Goal: Task Accomplishment & Management: Use online tool/utility

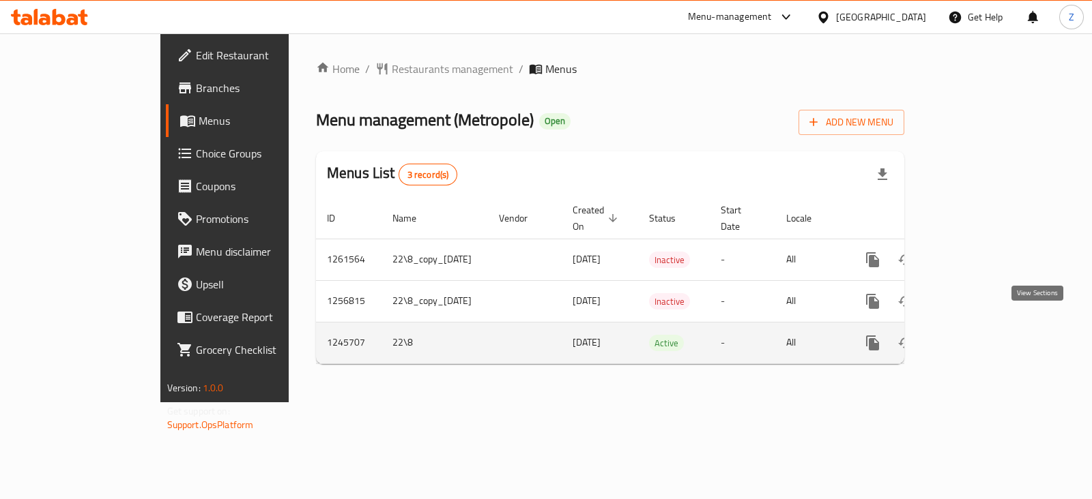
click at [979, 335] on icon "enhanced table" at bounding box center [971, 343] width 16 height 16
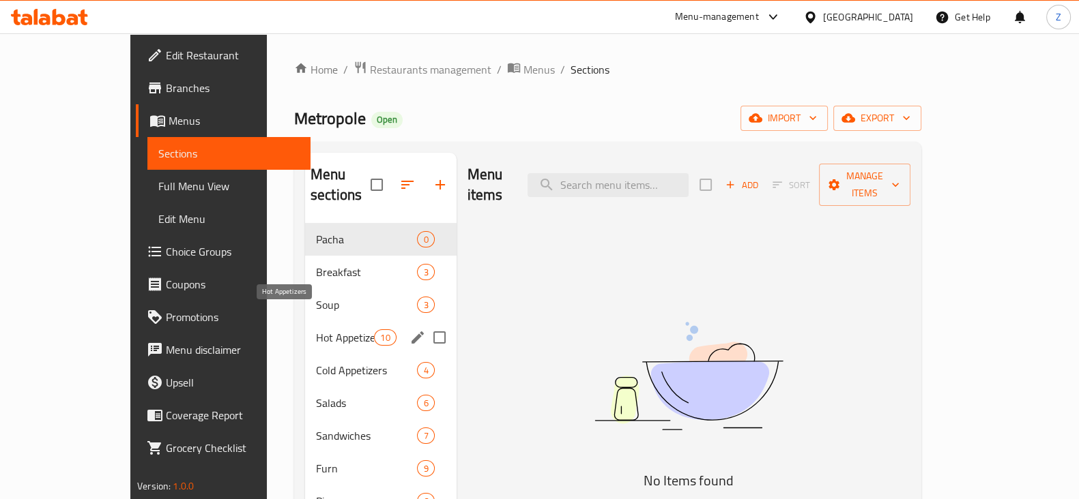
click at [316, 330] on span "Hot Appetizers" at bounding box center [345, 338] width 58 height 16
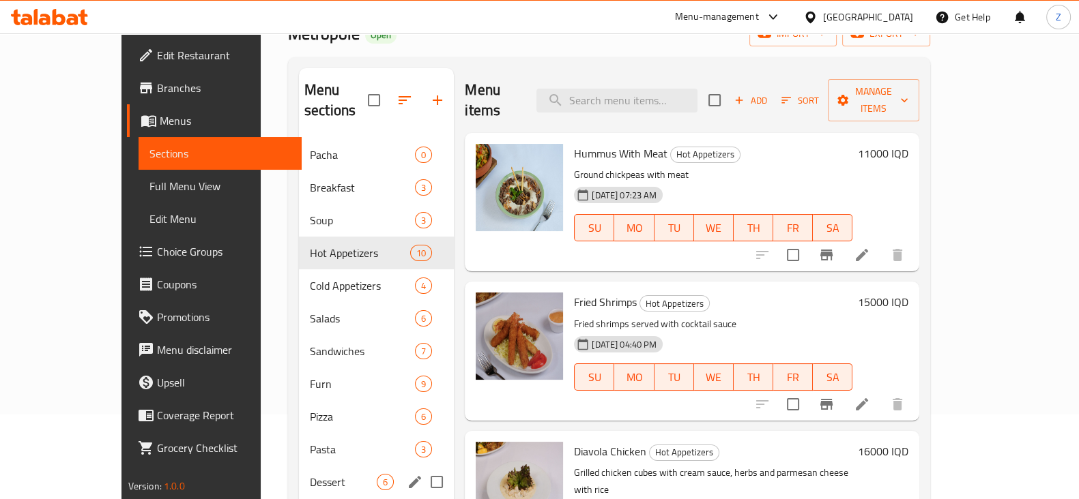
scroll to position [170, 0]
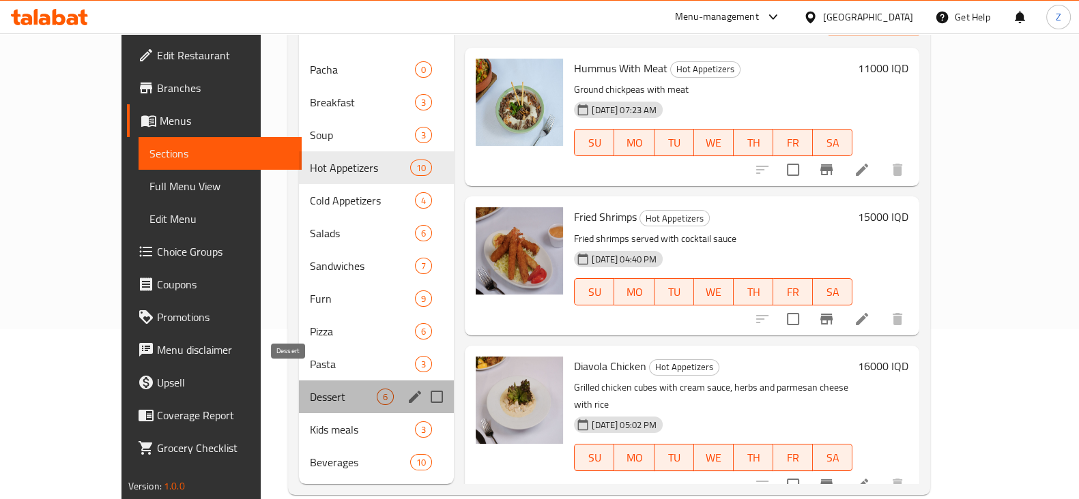
click at [310, 389] on span "Dessert" at bounding box center [343, 397] width 67 height 16
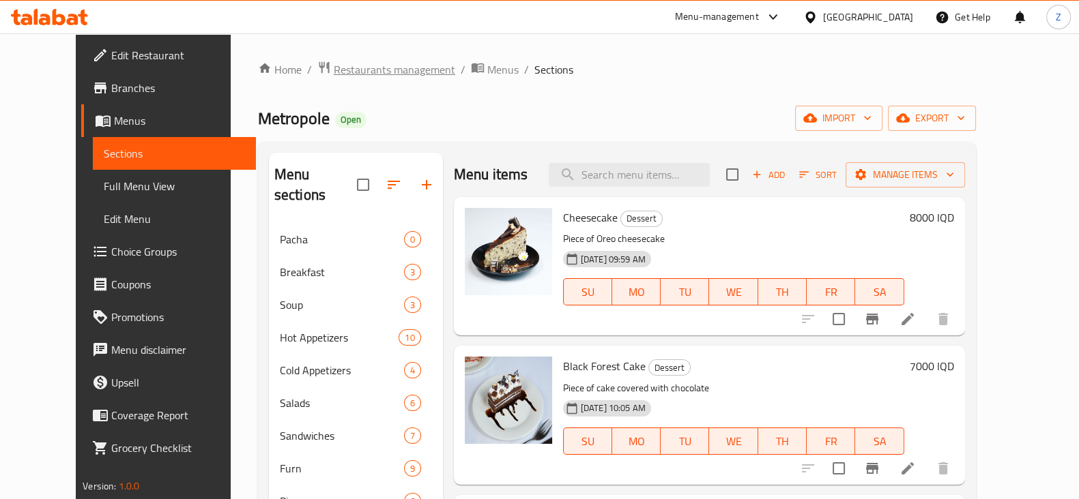
click at [359, 74] on span "Restaurants management" at bounding box center [394, 69] width 121 height 16
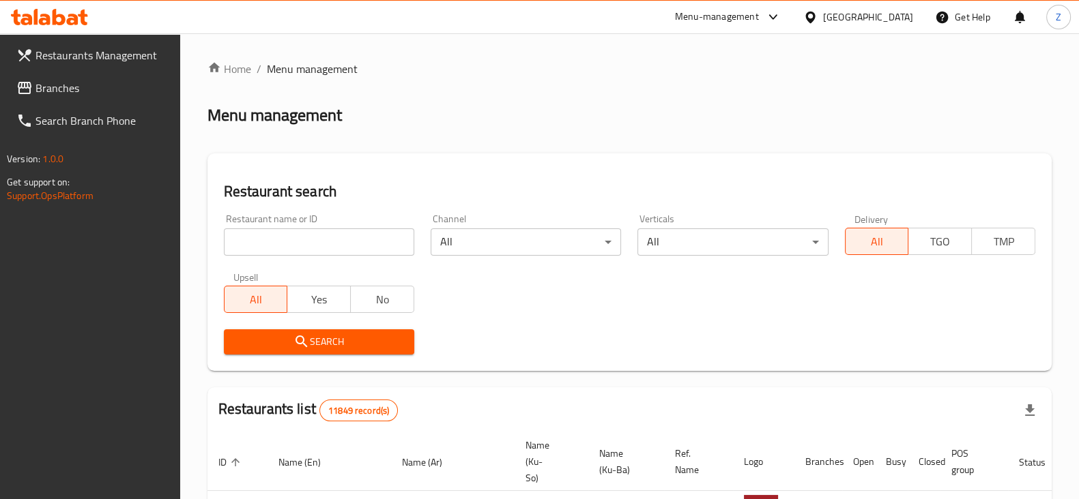
click at [332, 241] on input "search" at bounding box center [319, 242] width 190 height 27
click button "Search" at bounding box center [319, 342] width 190 height 25
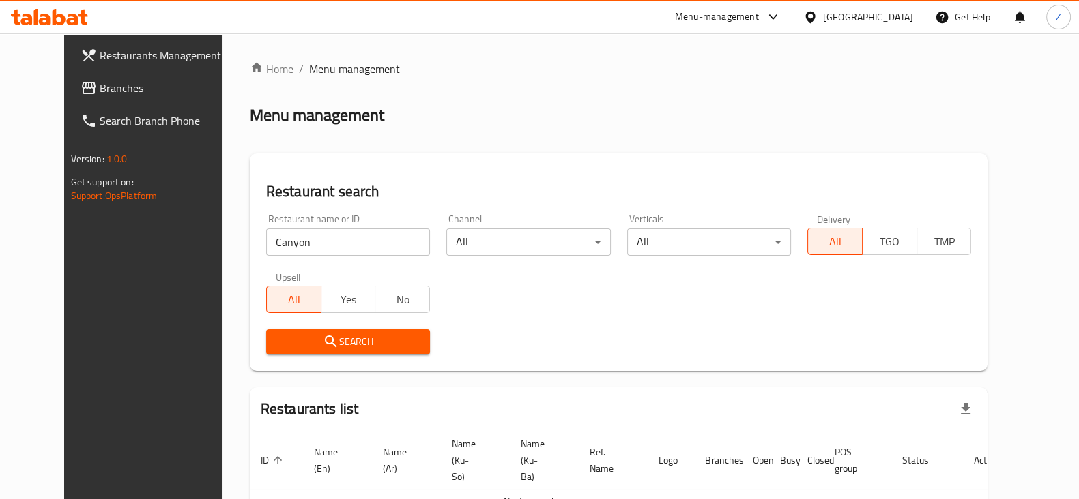
click at [338, 240] on input "Canyon" at bounding box center [348, 242] width 164 height 27
type input "sekai"
click button "Search" at bounding box center [348, 342] width 164 height 25
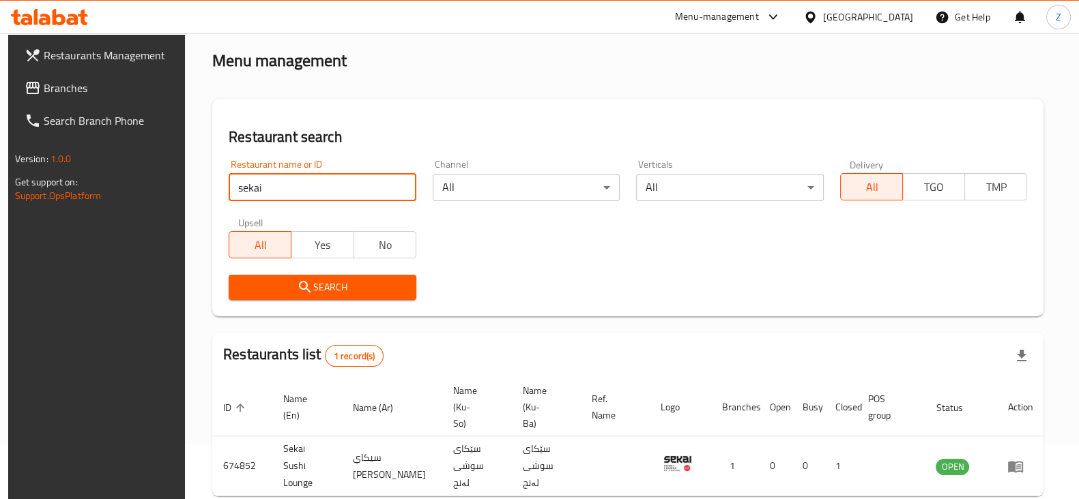
scroll to position [98, 0]
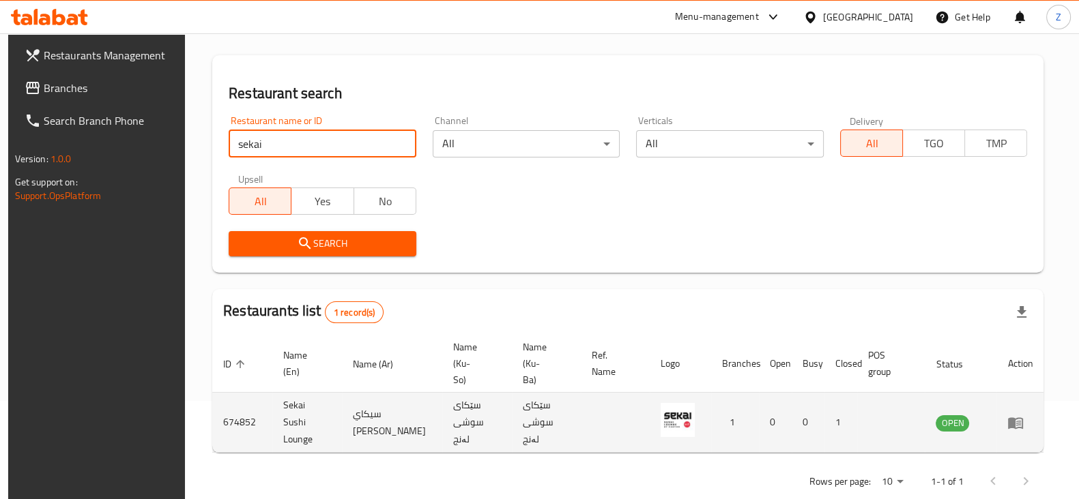
click at [1024, 415] on icon "enhanced table" at bounding box center [1015, 423] width 16 height 16
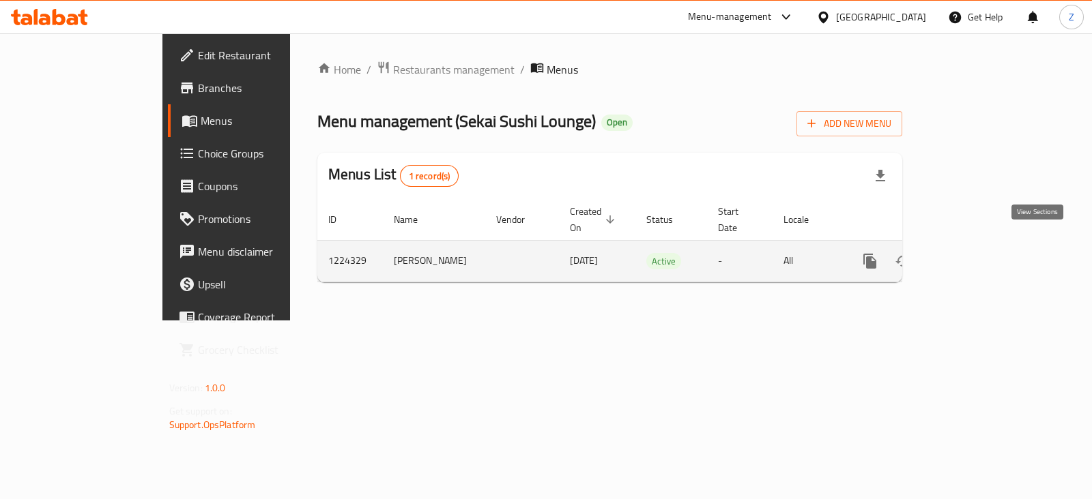
click at [976, 253] on icon "enhanced table" at bounding box center [968, 261] width 16 height 16
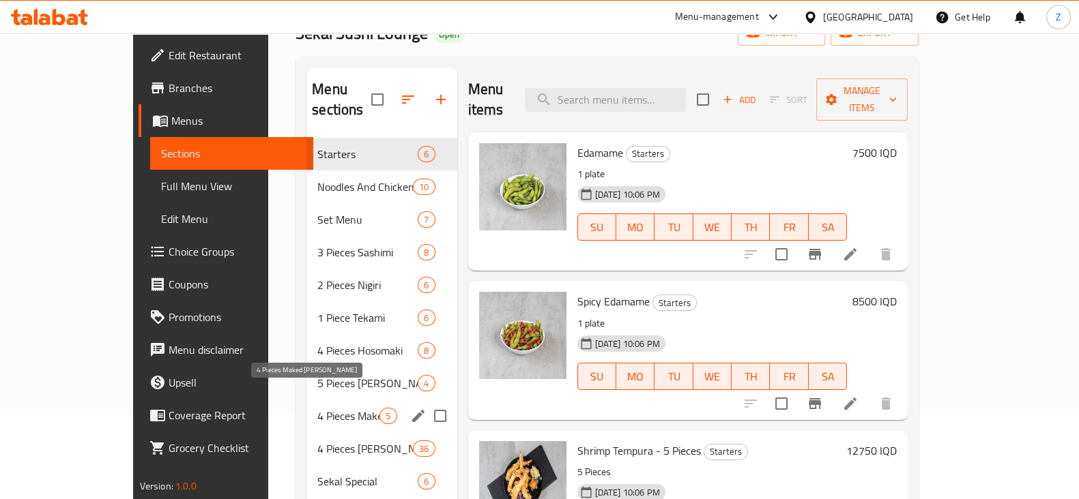
scroll to position [170, 0]
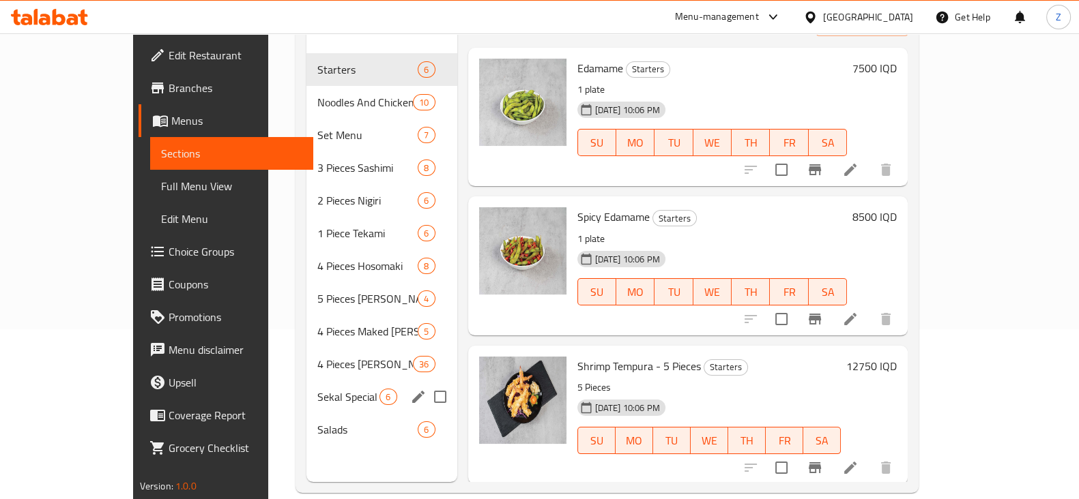
click at [317, 389] on span "Sekal Special" at bounding box center [348, 397] width 62 height 16
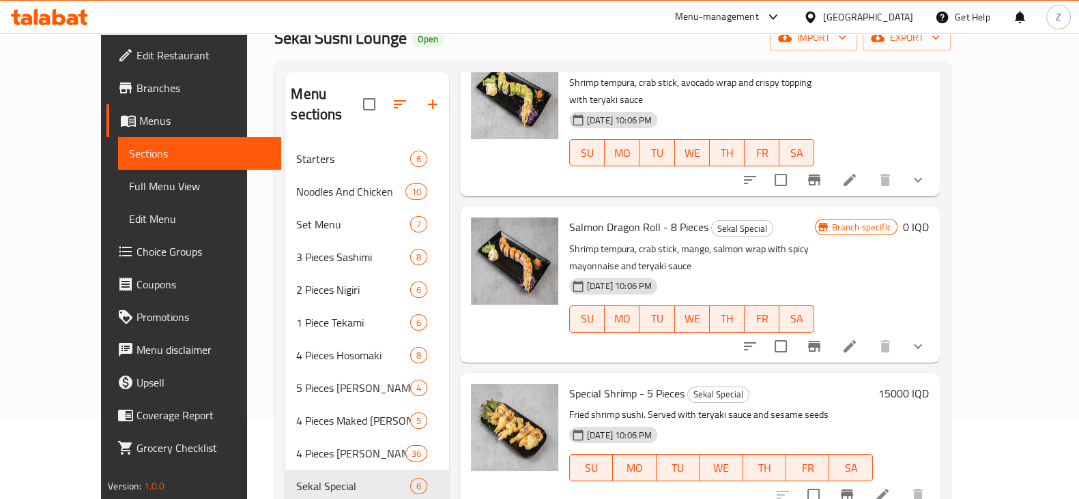
scroll to position [20, 0]
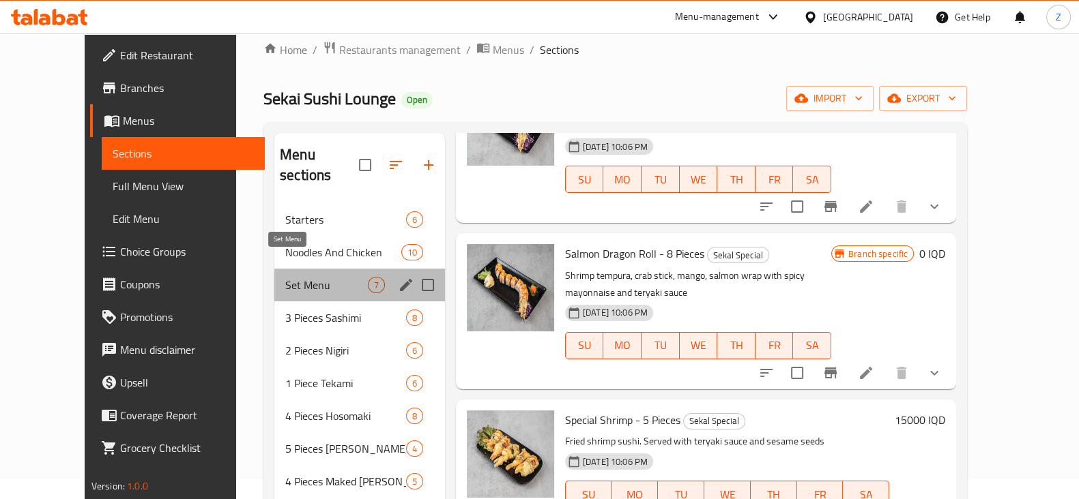
click at [285, 277] on span "Set Menu" at bounding box center [326, 285] width 83 height 16
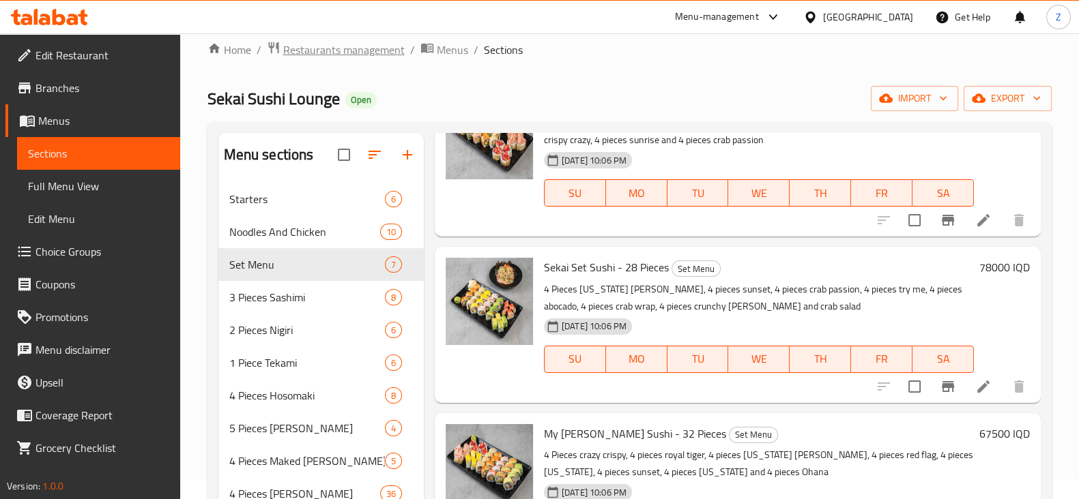
click at [336, 44] on span "Restaurants management" at bounding box center [343, 50] width 121 height 16
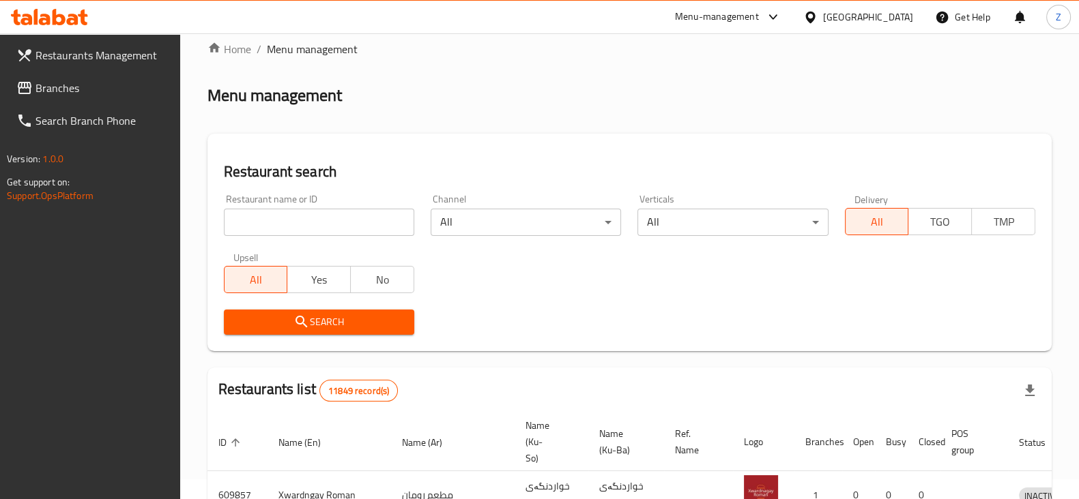
click at [345, 222] on input "search" at bounding box center [319, 222] width 190 height 27
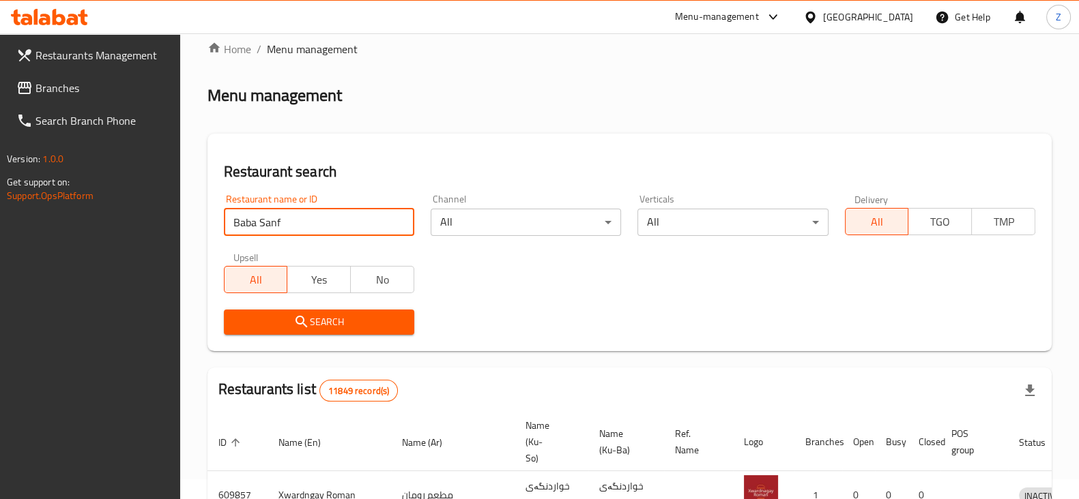
type input "Baba Sanf"
click button "Search" at bounding box center [319, 322] width 190 height 25
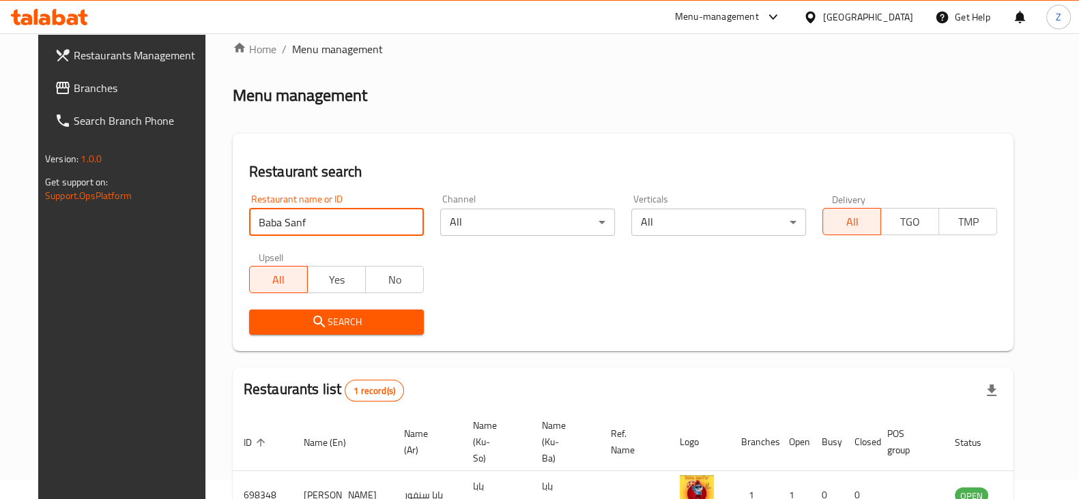
scroll to position [98, 0]
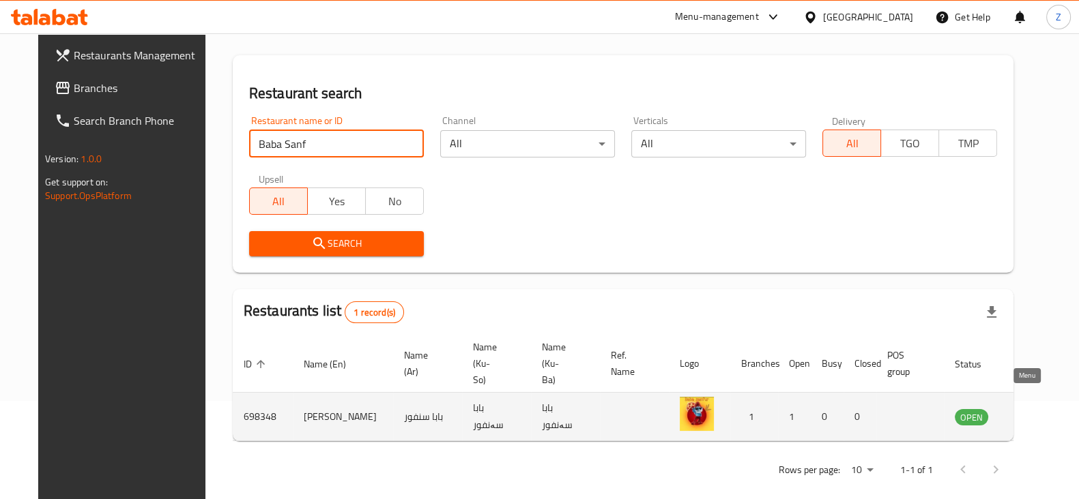
click at [1027, 412] on icon "enhanced table" at bounding box center [1034, 418] width 15 height 12
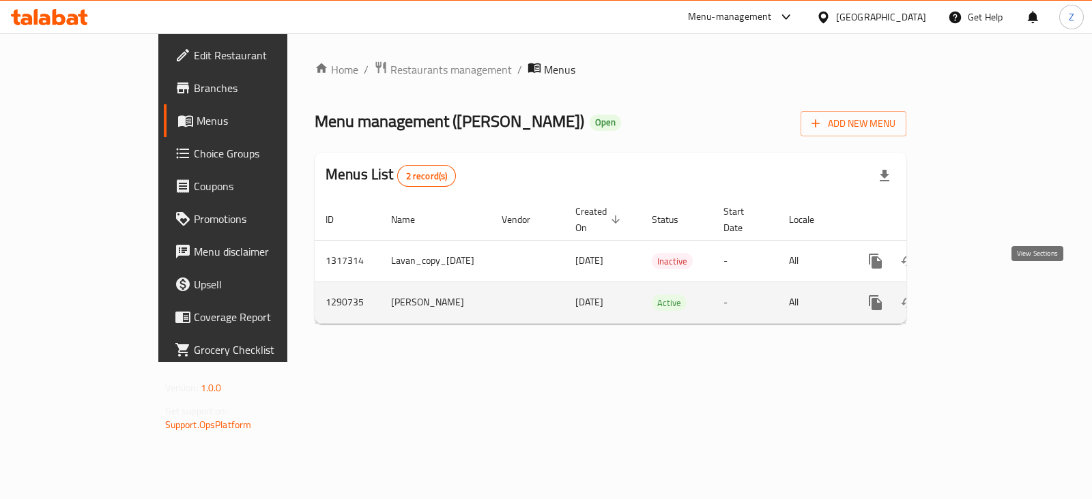
click at [982, 295] on icon "enhanced table" at bounding box center [974, 303] width 16 height 16
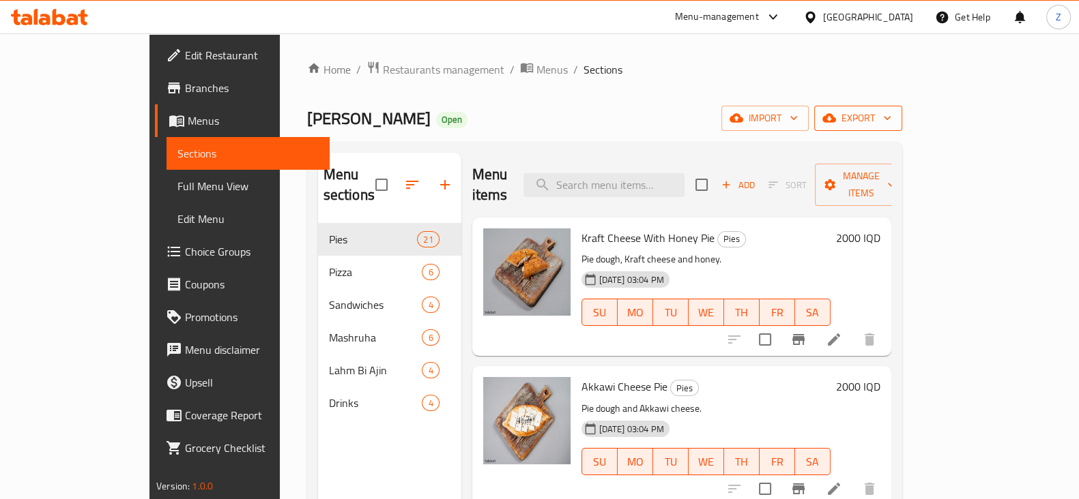
click at [891, 123] on span "export" at bounding box center [858, 118] width 66 height 17
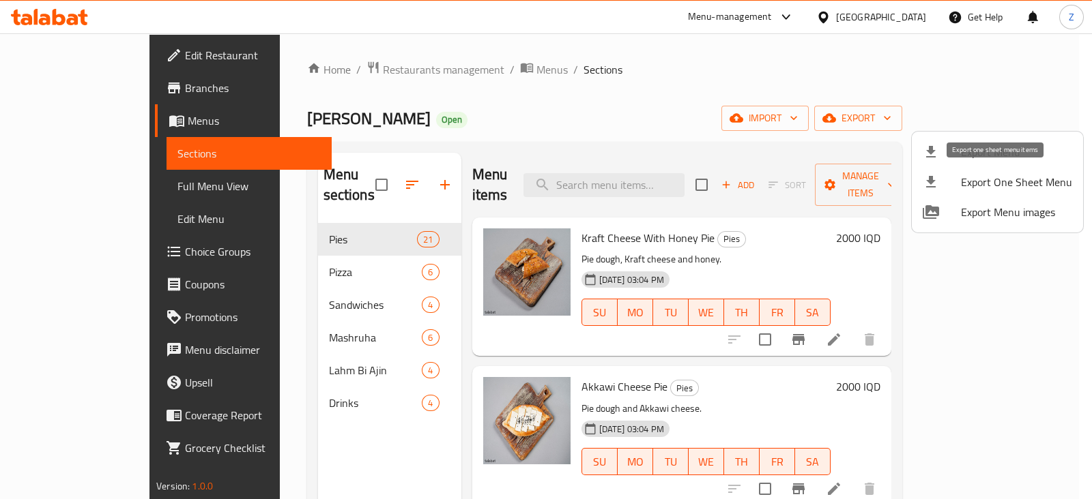
click at [1003, 185] on span "Export One Sheet Menu" at bounding box center [1016, 182] width 111 height 16
click at [346, 69] on div at bounding box center [546, 249] width 1092 height 499
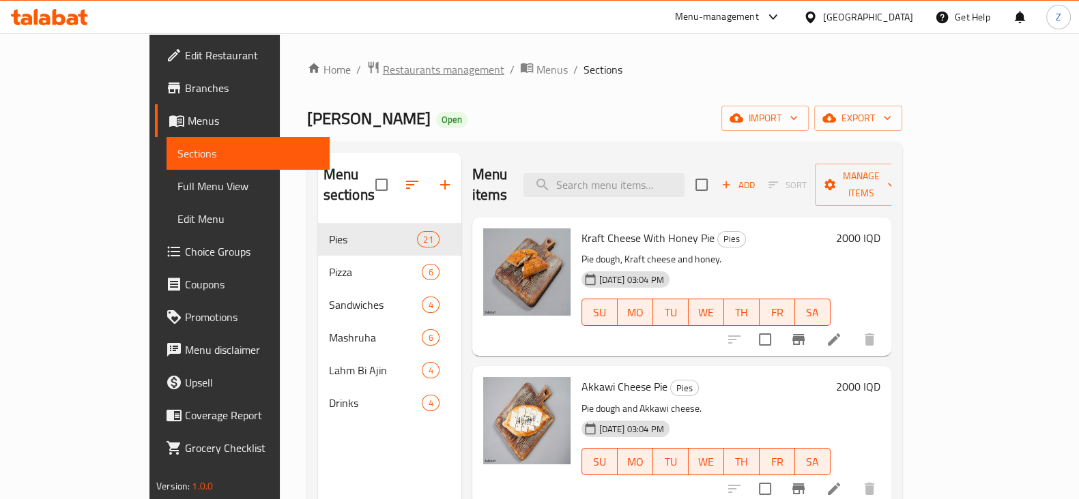
click at [383, 69] on span "Restaurants management" at bounding box center [443, 69] width 121 height 16
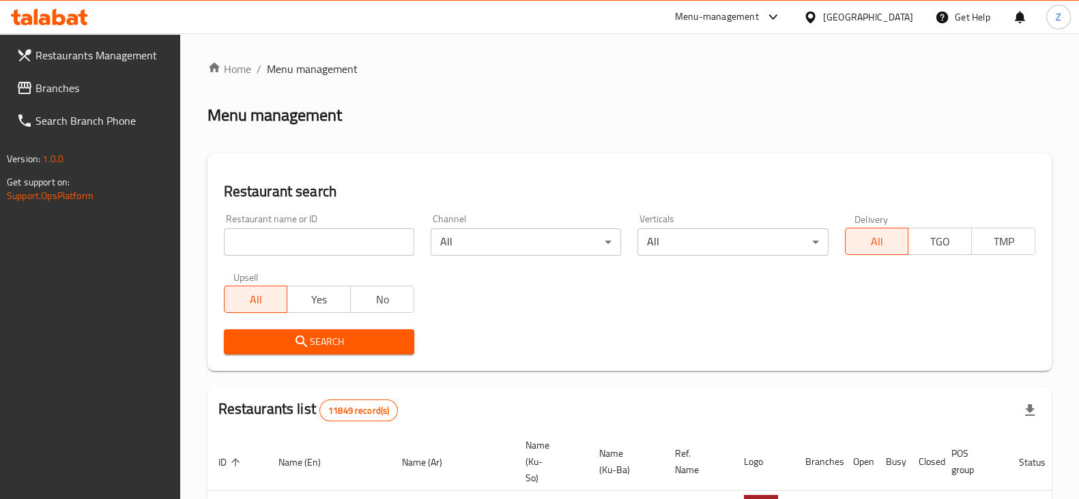
click at [348, 243] on input "search" at bounding box center [319, 242] width 190 height 27
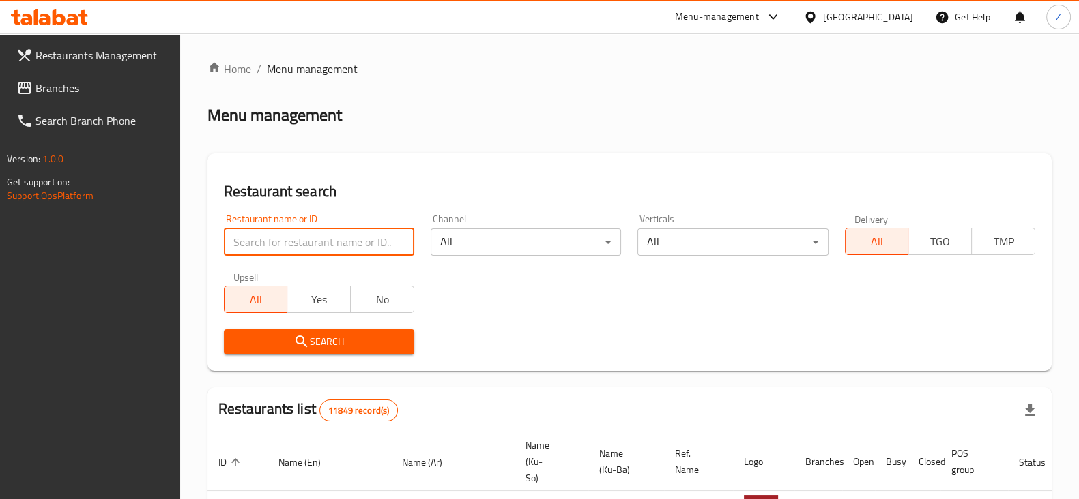
click at [348, 243] on input "search" at bounding box center [319, 242] width 190 height 27
type input "kandoo"
click button "Search" at bounding box center [319, 342] width 190 height 25
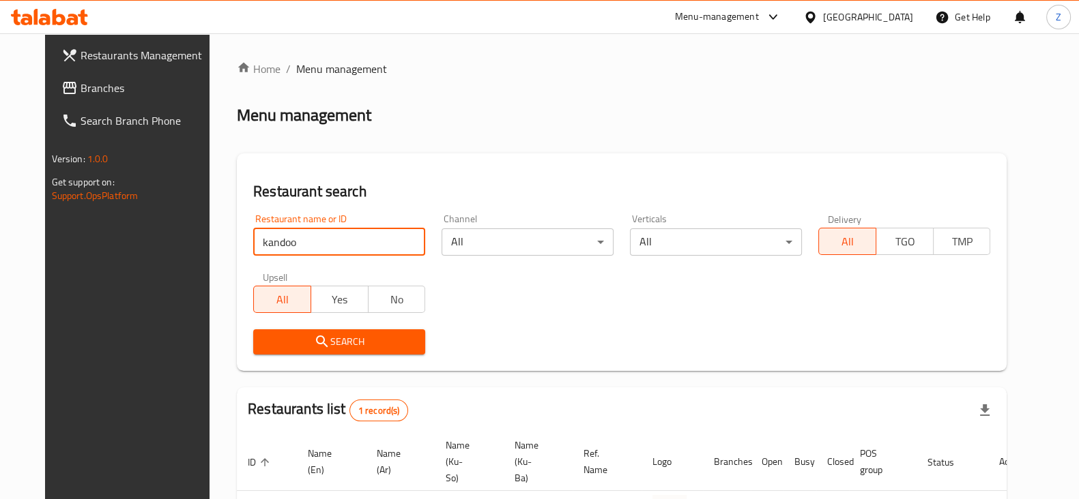
click at [65, 12] on icon at bounding box center [49, 17] width 77 height 16
